Goal: Browse casually

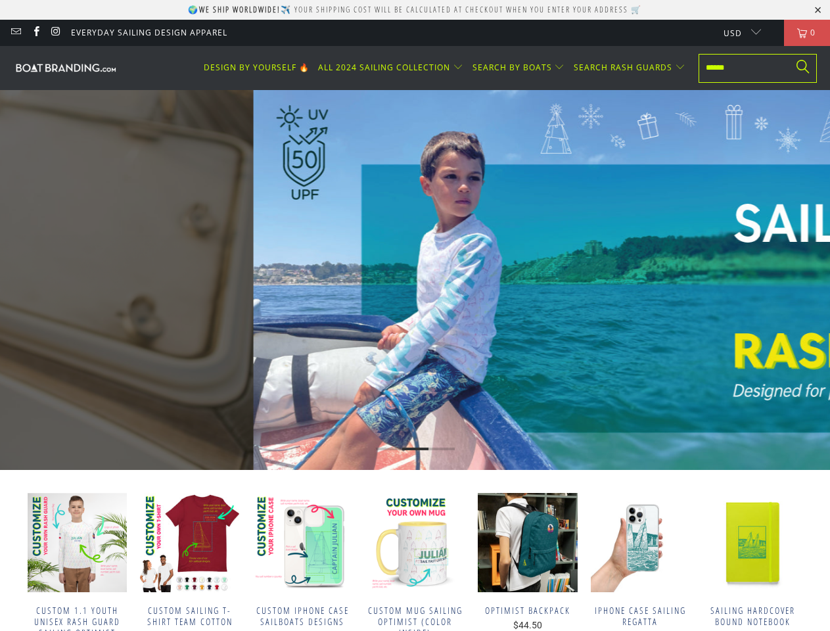
click at [415, 315] on div "EXPLORE OUR GIFT COLLECTION 🎁 SEE MORE RASH GUARD 🔥" at bounding box center [668, 280] width 631 height 114
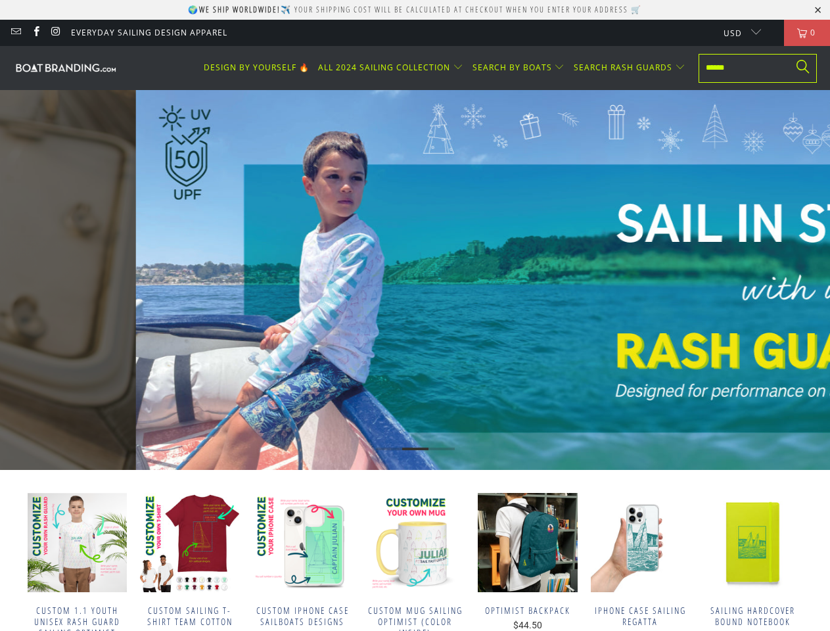
click at [415, 315] on div "EXPLORE OUR GIFT COLLECTION 🎁 SEE MORE RASH GUARD 🔥" at bounding box center [550, 280] width 631 height 114
click at [415, 10] on p "🌍 We ship worldwide! ✈️ Your shipping cost will be calculated at checkout when …" at bounding box center [415, 9] width 454 height 11
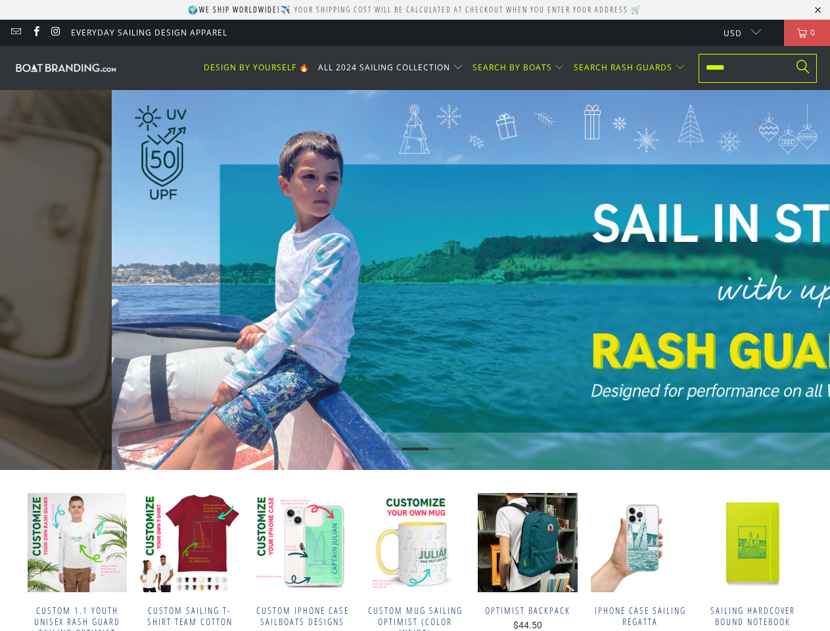
click at [394, 68] on span "ALL 2024 SAILING COLLECTION" at bounding box center [384, 67] width 132 height 11
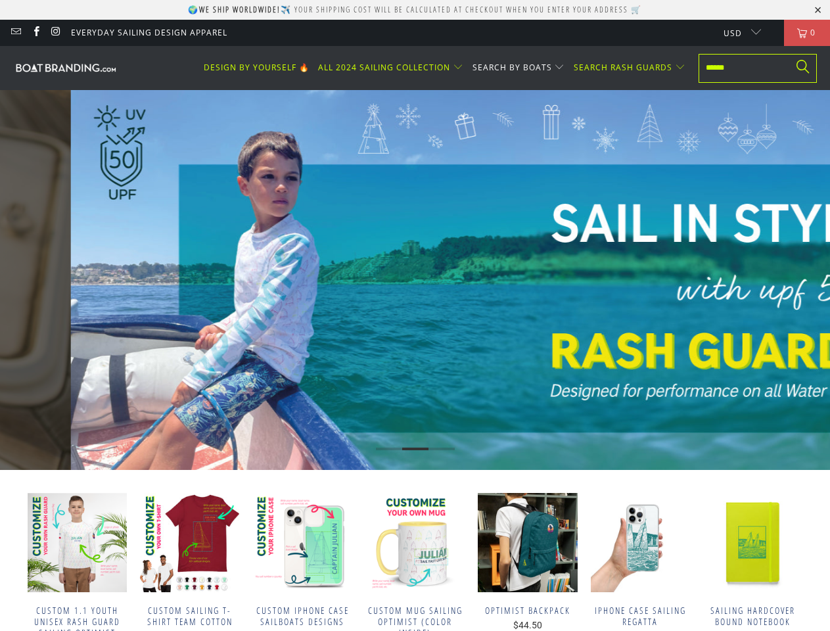
click at [521, 68] on span "SEARCH BY BOATS" at bounding box center [512, 67] width 80 height 11
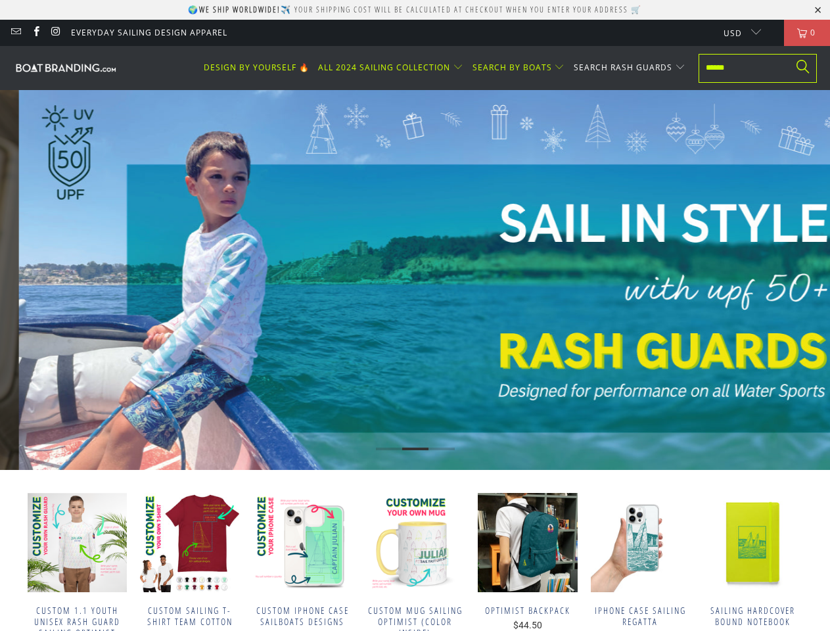
click at [630, 68] on span "SEARCH RASH GUARDS" at bounding box center [623, 67] width 99 height 11
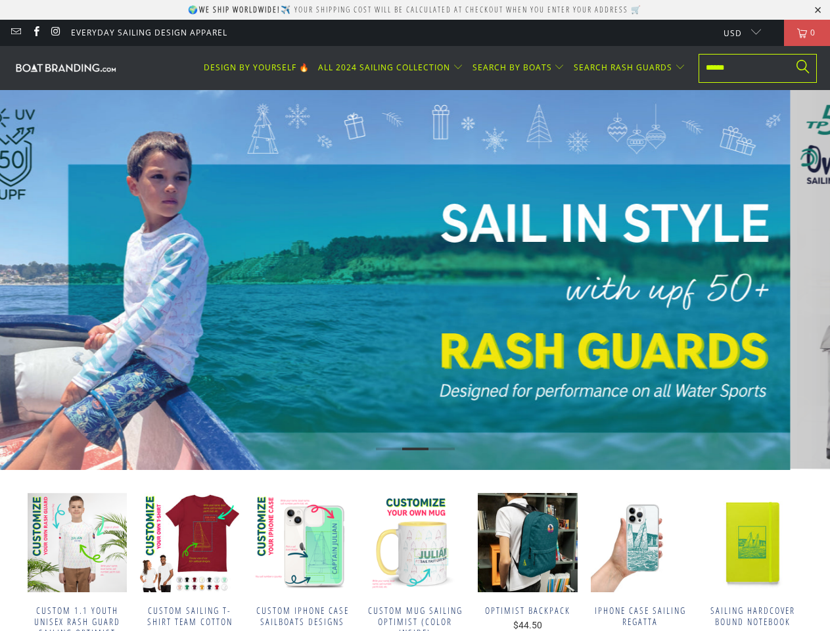
click at [415, 280] on div "EXPLORE OUR GIFT COLLECTION 🎁 SEE MORE RASH GUARD 🔥" at bounding box center [375, 280] width 227 height 114
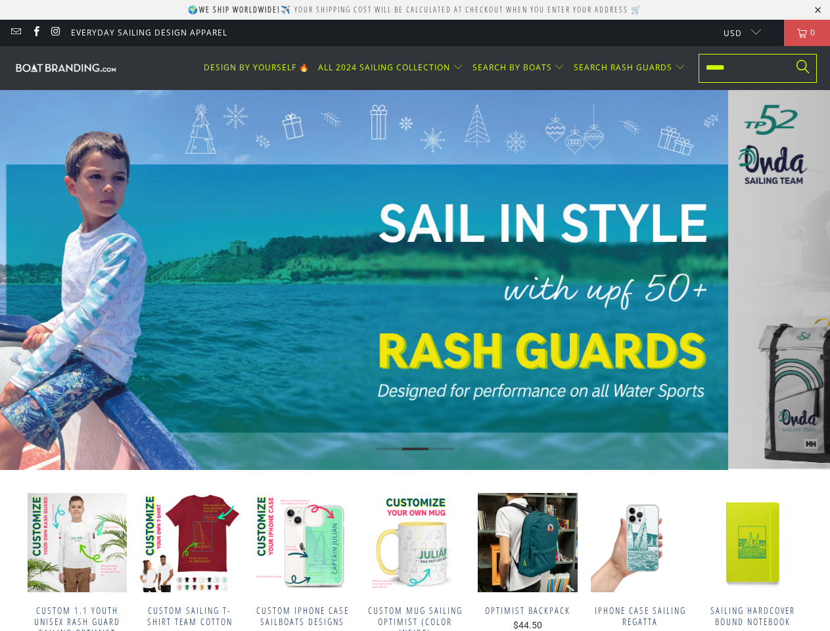
click at [20, 280] on icon "Previous" at bounding box center [20, 280] width 25 height 228
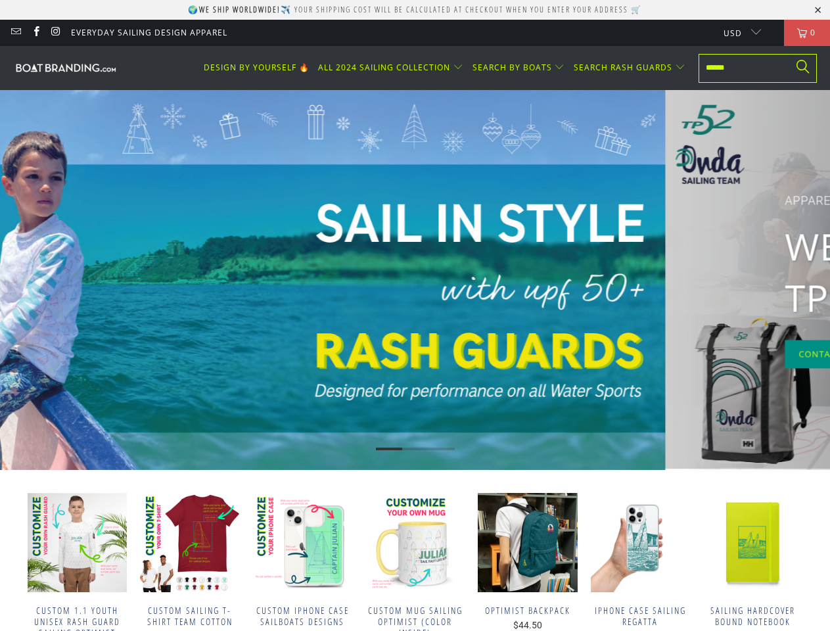
click at [810, 280] on icon "Next" at bounding box center [809, 280] width 25 height 228
